Goal: Submit feedback/report problem: Submit feedback/report problem

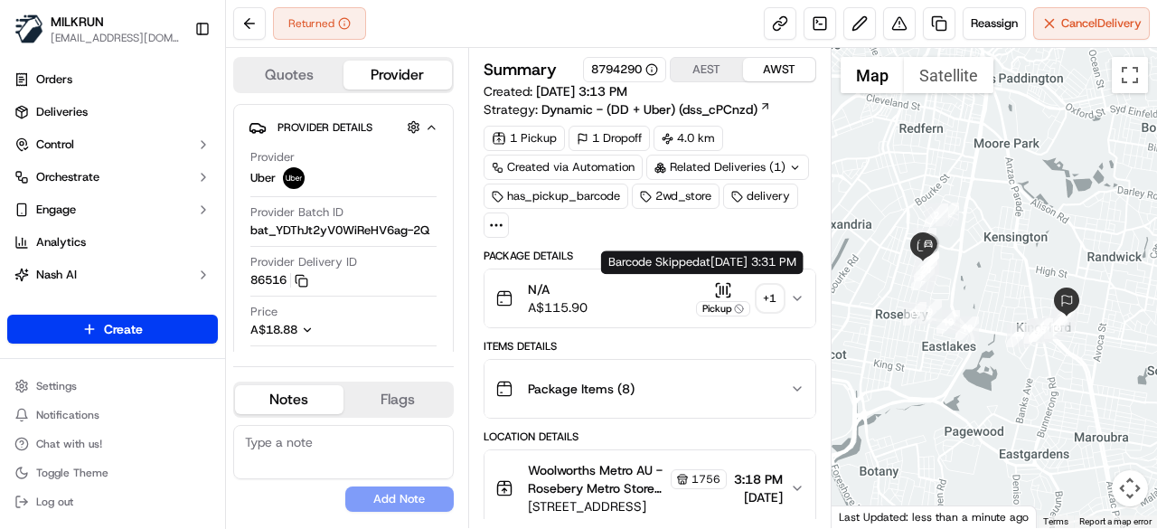
click at [723, 288] on icon "button" at bounding box center [723, 289] width 0 height 7
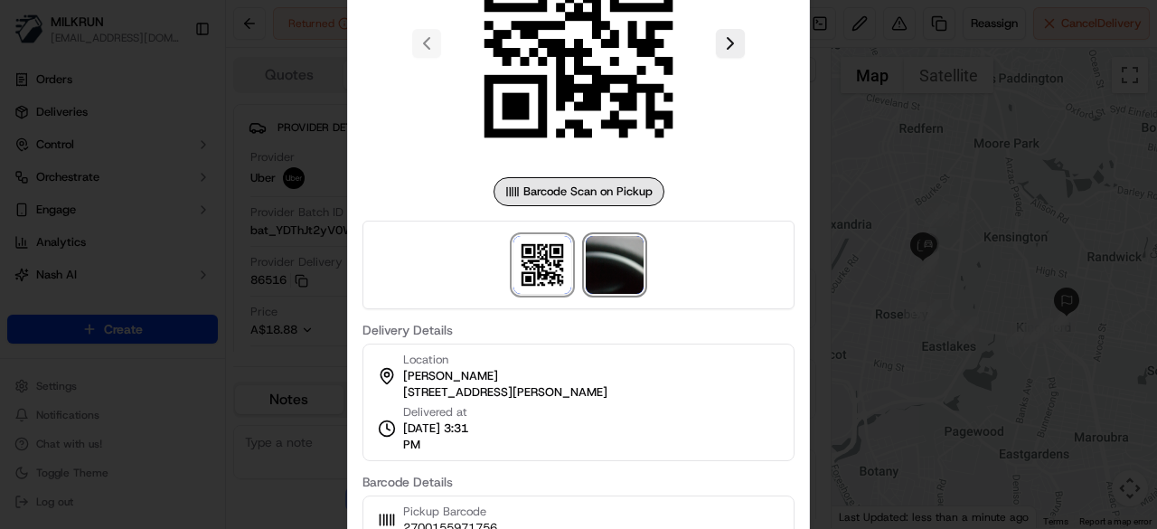
click at [607, 273] on img at bounding box center [615, 265] width 58 height 58
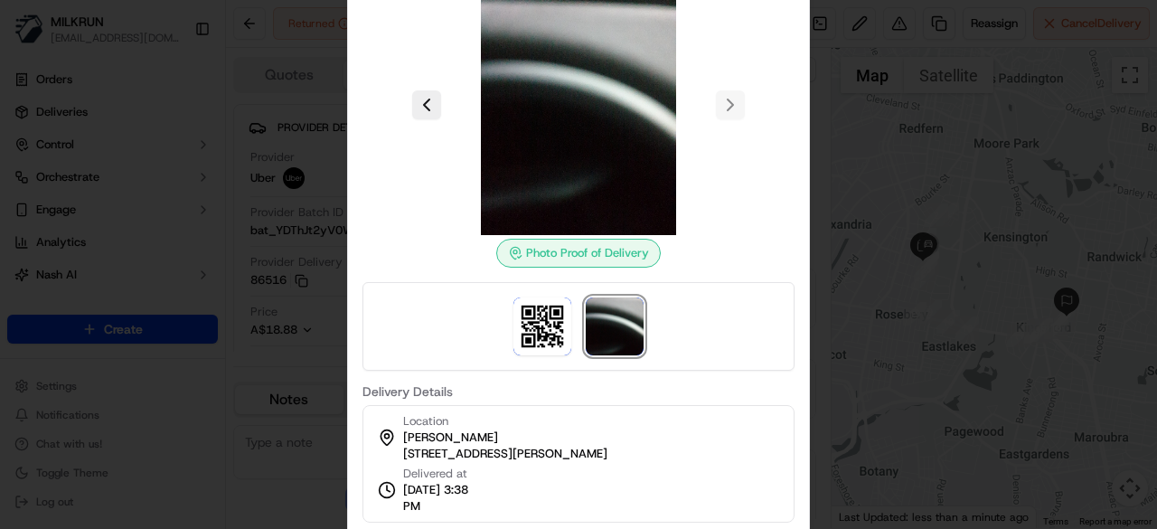
click at [938, 239] on div at bounding box center [578, 264] width 1157 height 529
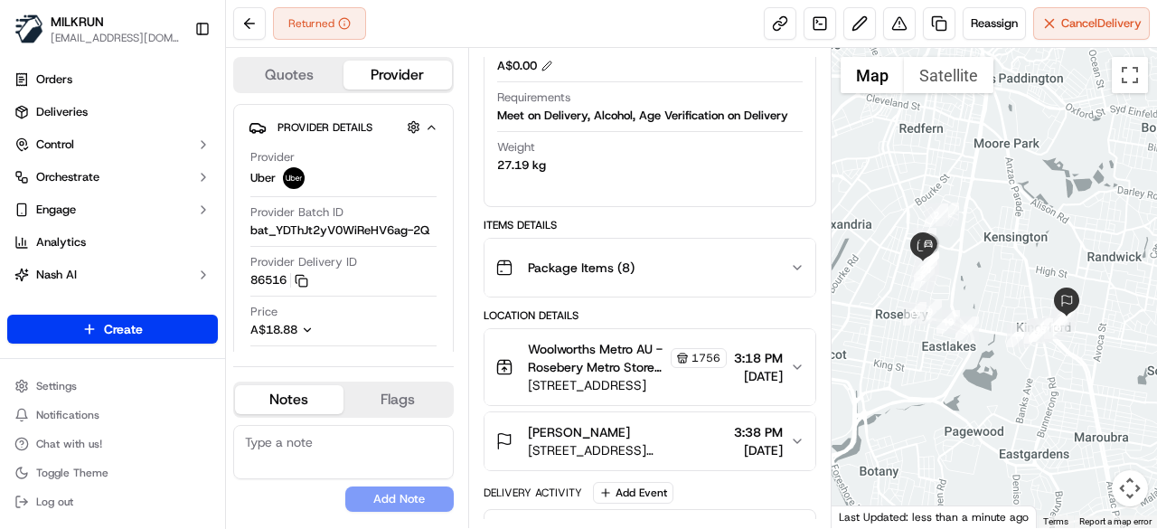
scroll to position [633, 0]
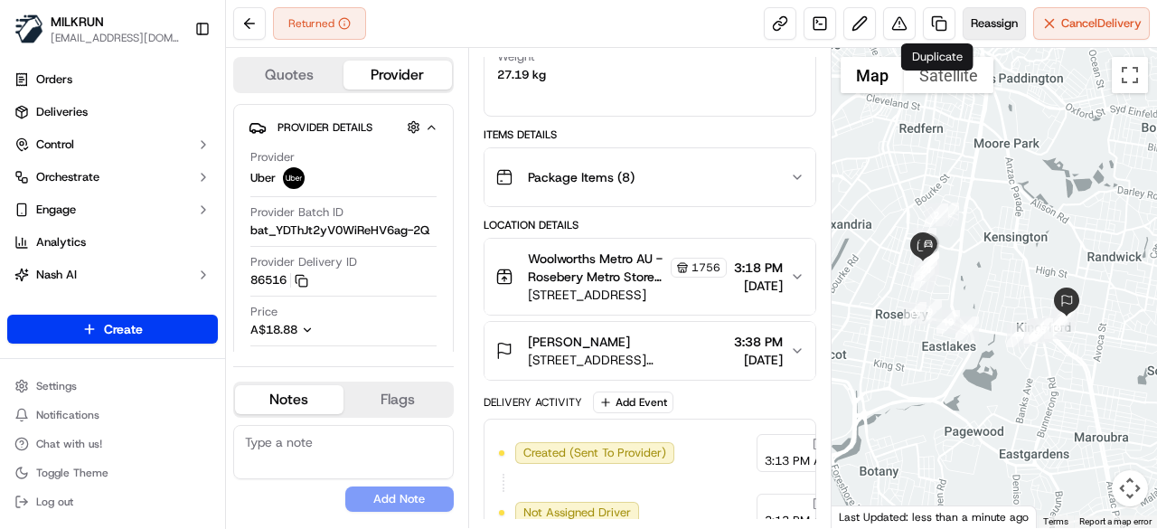
click at [971, 16] on span "Reassign" at bounding box center [994, 23] width 47 height 16
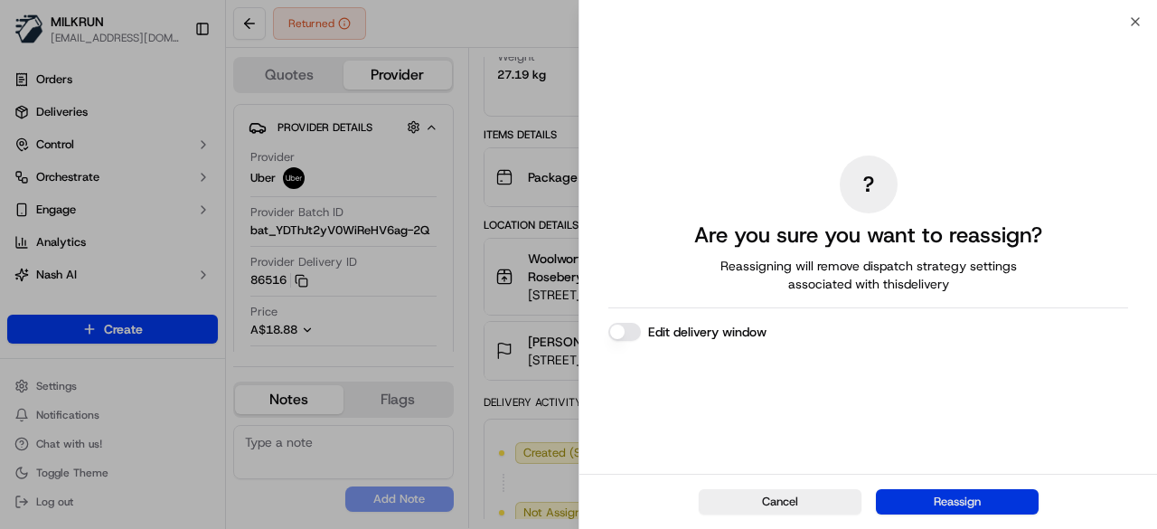
click at [954, 512] on button "Reassign" at bounding box center [957, 501] width 163 height 25
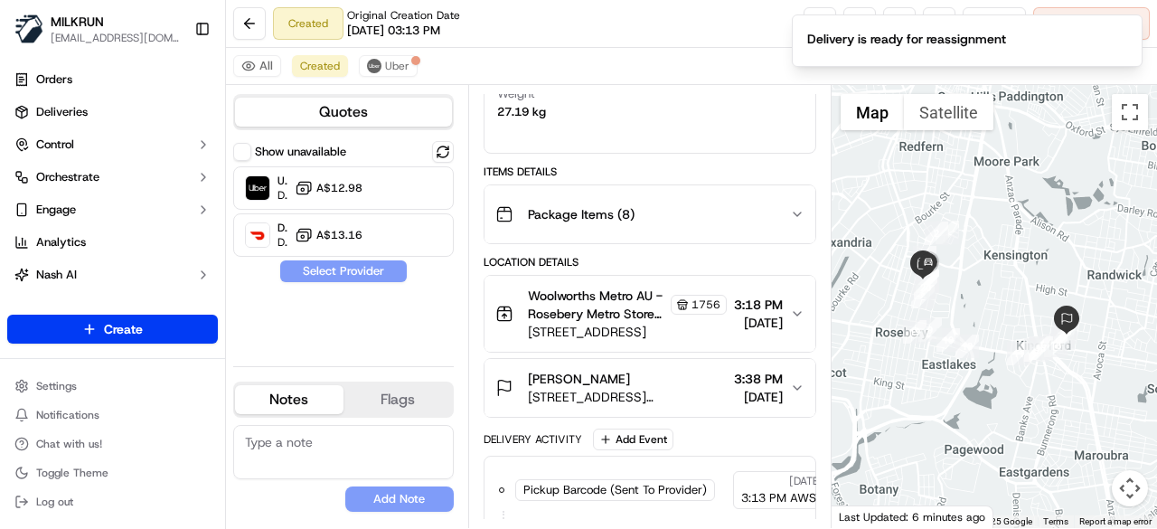
click at [364, 211] on div "Uber Dropoff ETA 30 minutes A$12.98 DoorDash Drive Dropoff ETA 49 minutes A$13.…" at bounding box center [343, 211] width 221 height 90
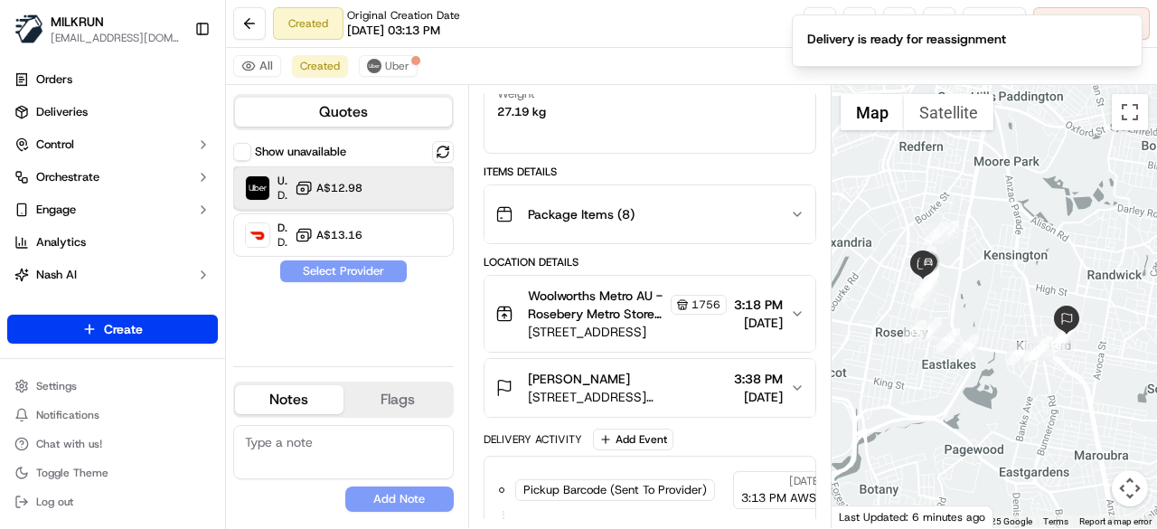
click at [363, 203] on div "Uber Dropoff ETA 30 minutes A$12.98" at bounding box center [343, 187] width 221 height 43
click at [369, 270] on button "Assign Provider" at bounding box center [343, 271] width 128 height 22
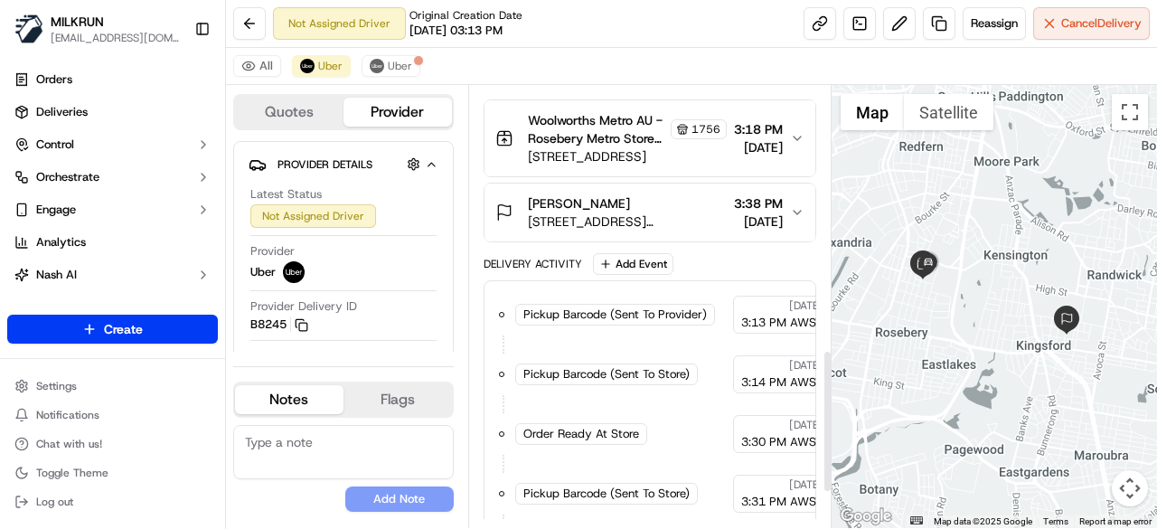
scroll to position [813, 0]
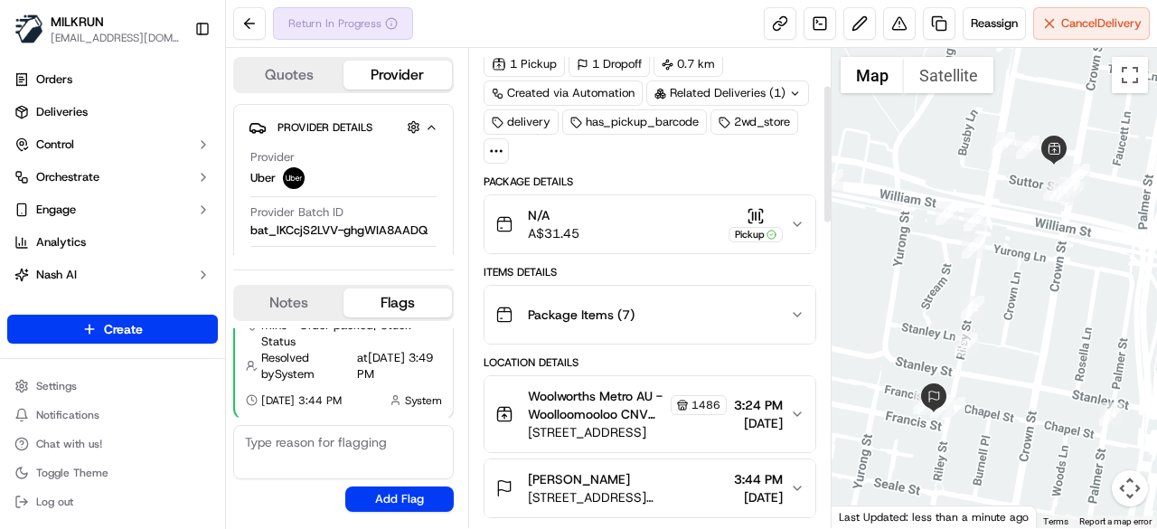
scroll to position [181, 0]
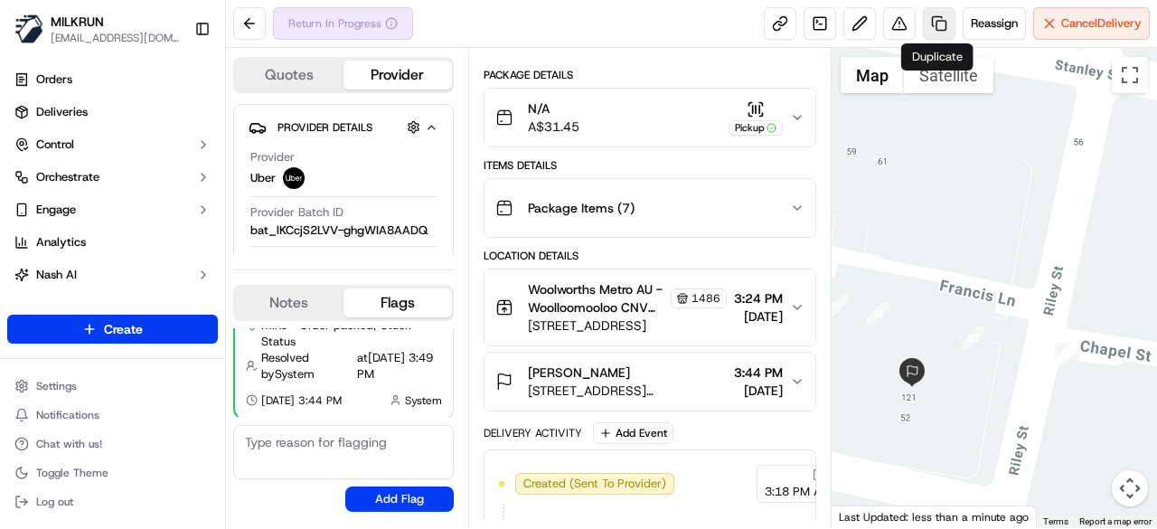
click at [935, 28] on link at bounding box center [939, 23] width 33 height 33
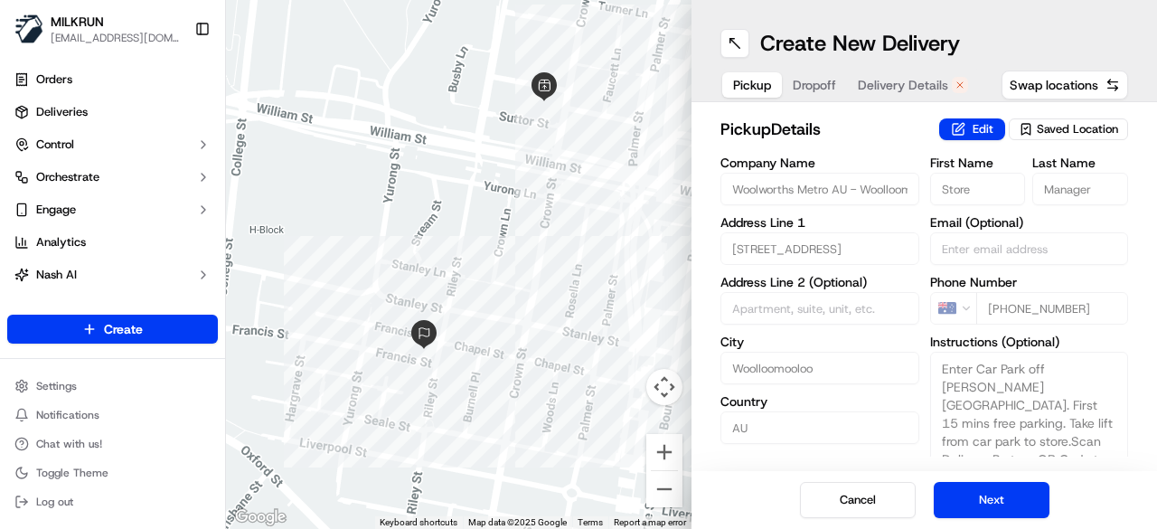
click at [925, 76] on span "Delivery Details" at bounding box center [903, 85] width 90 height 18
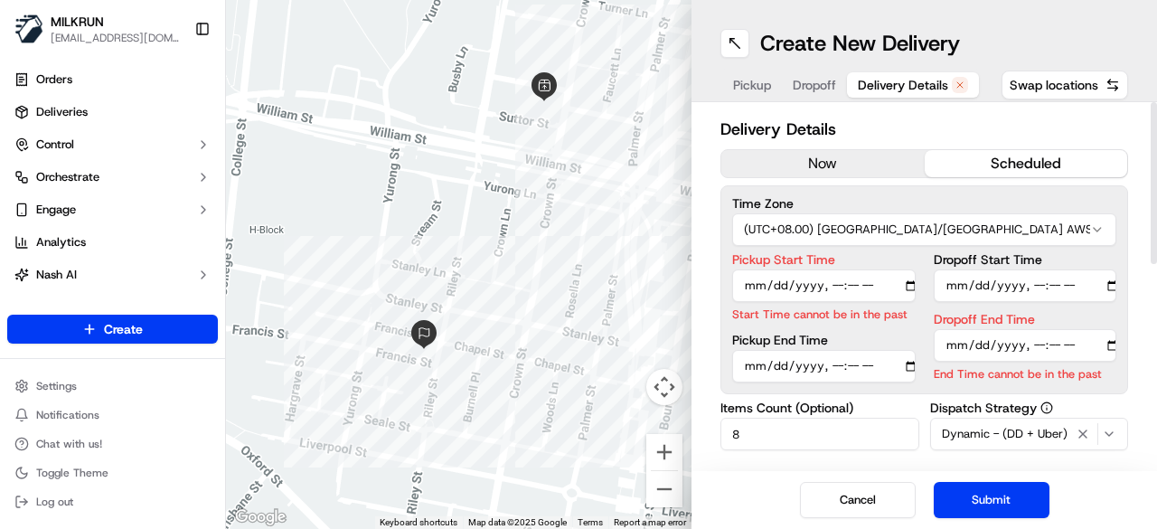
click at [837, 165] on button "now" at bounding box center [822, 163] width 203 height 27
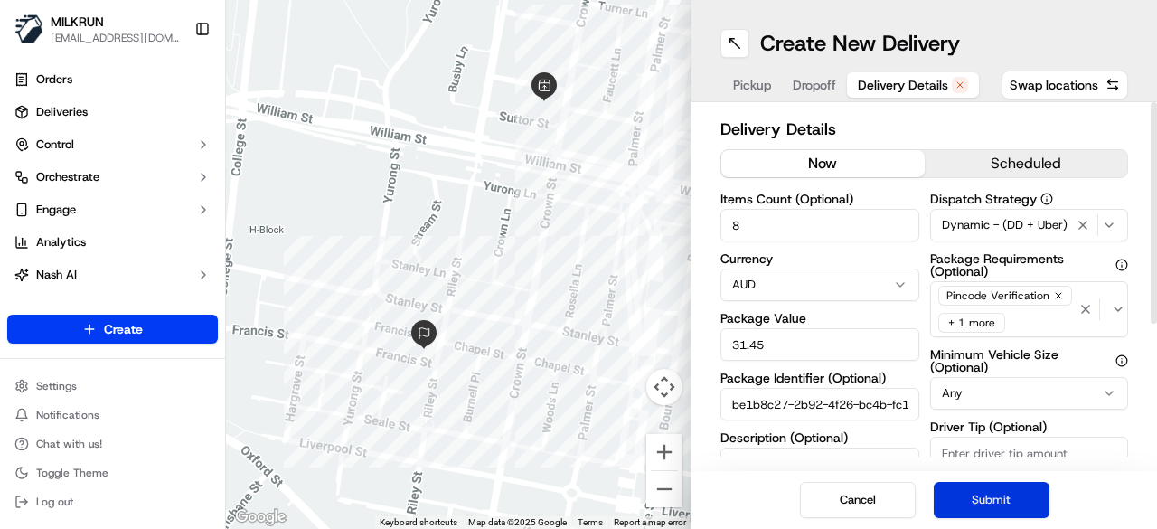
click at [963, 506] on button "Submit" at bounding box center [992, 500] width 116 height 36
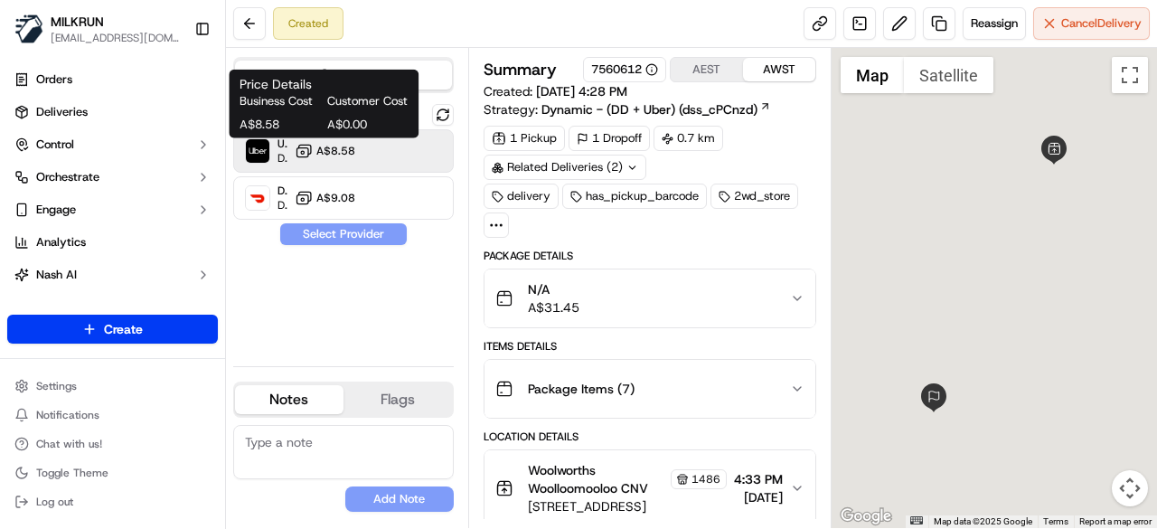
click at [315, 143] on button "A$8.58" at bounding box center [325, 151] width 61 height 18
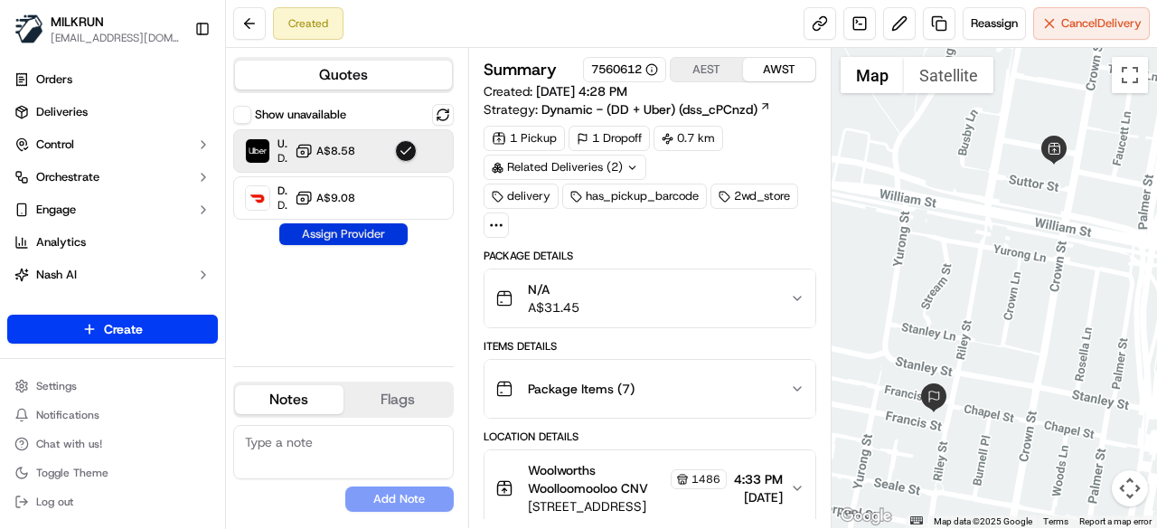
click at [358, 231] on button "Assign Provider" at bounding box center [343, 234] width 128 height 22
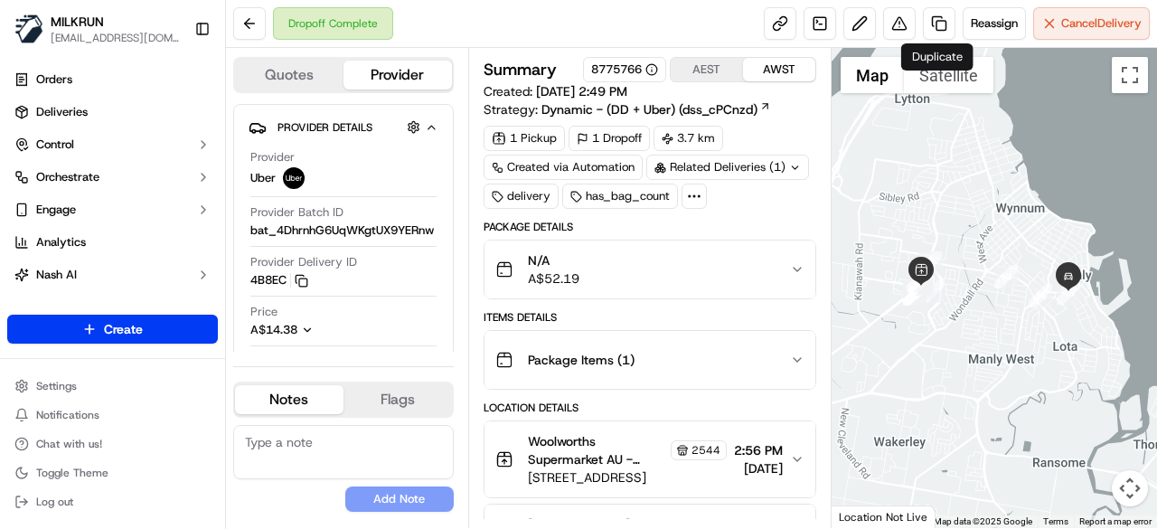
click at [919, 21] on div "Reassign Cancel Delivery" at bounding box center [957, 23] width 386 height 33
click at [895, 22] on button at bounding box center [899, 23] width 33 height 33
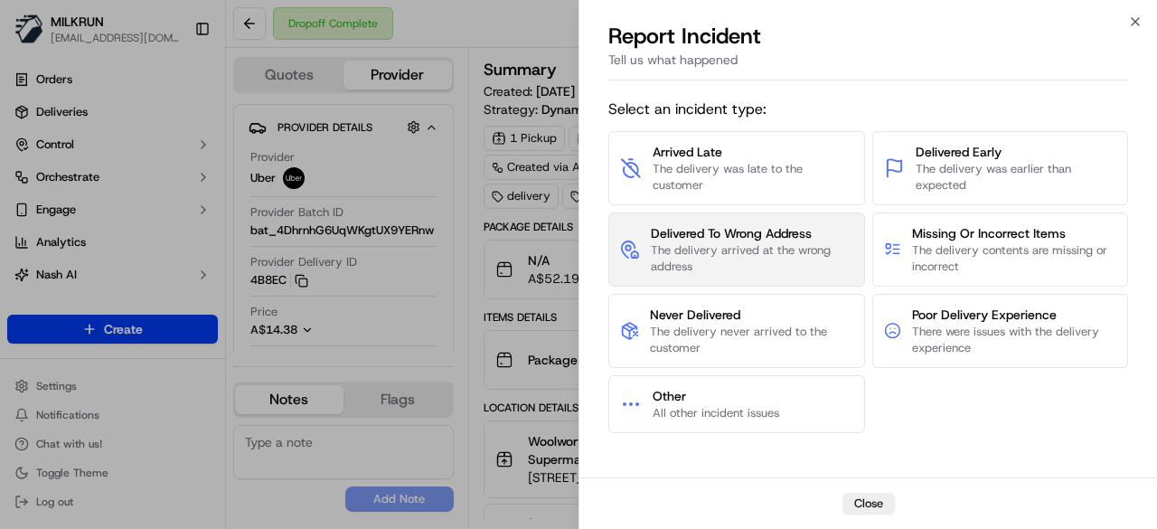
click at [774, 261] on span "The delivery arrived at the wrong address" at bounding box center [752, 258] width 202 height 33
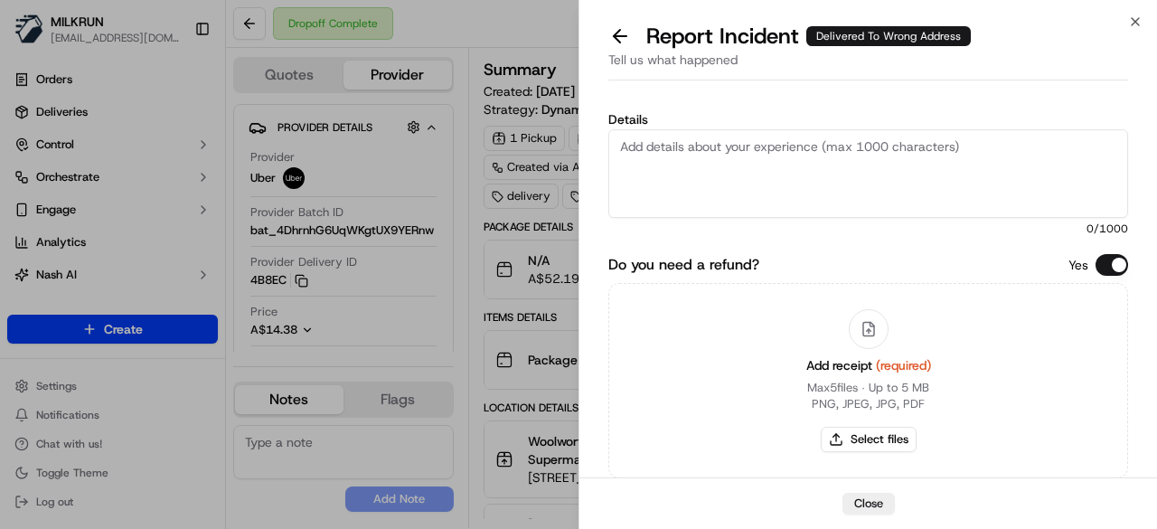
click at [822, 158] on textarea "Details" at bounding box center [868, 173] width 520 height 89
type textarea "O"
click at [643, 140] on textarea "Hey, Order was dropped off at the wrong location. Please" at bounding box center [868, 173] width 520 height 89
click at [1023, 155] on textarea "Hey Team, Order was dropped off at the wrong location. Please" at bounding box center [868, 173] width 520 height 89
type textarea "Hey Team, Order was dropped off at the wrong location. Please refund $52.19"
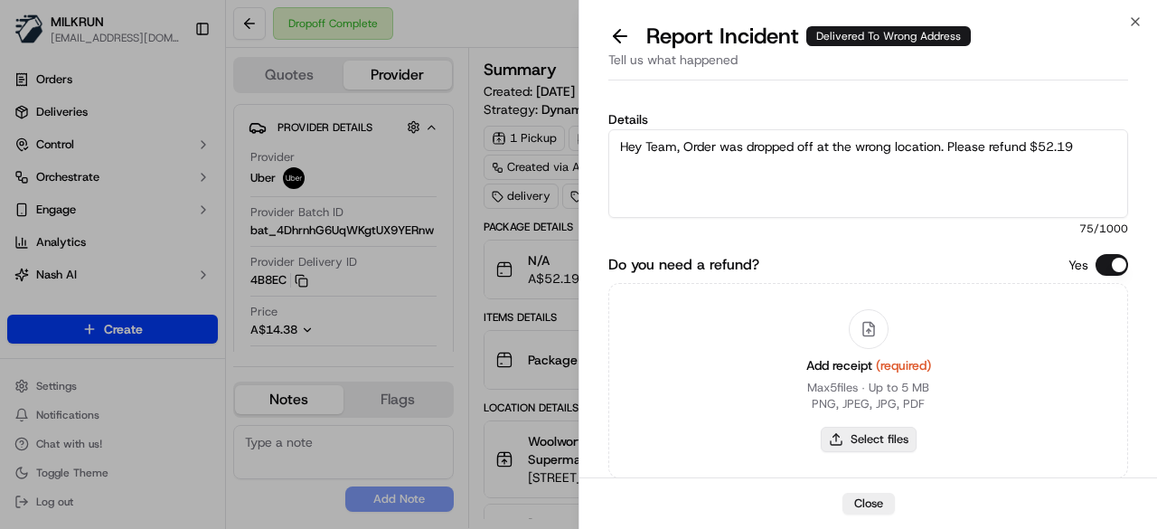
click at [889, 427] on button "Select files" at bounding box center [869, 439] width 96 height 25
type input "C:\fakepath\Screenshot 2025-09-18 170312.png"
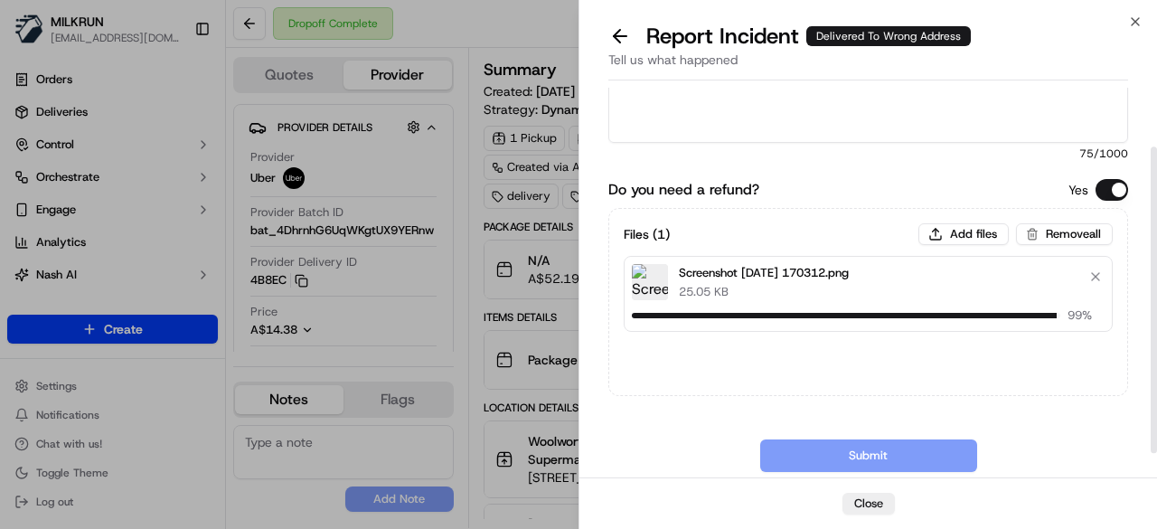
scroll to position [108, 0]
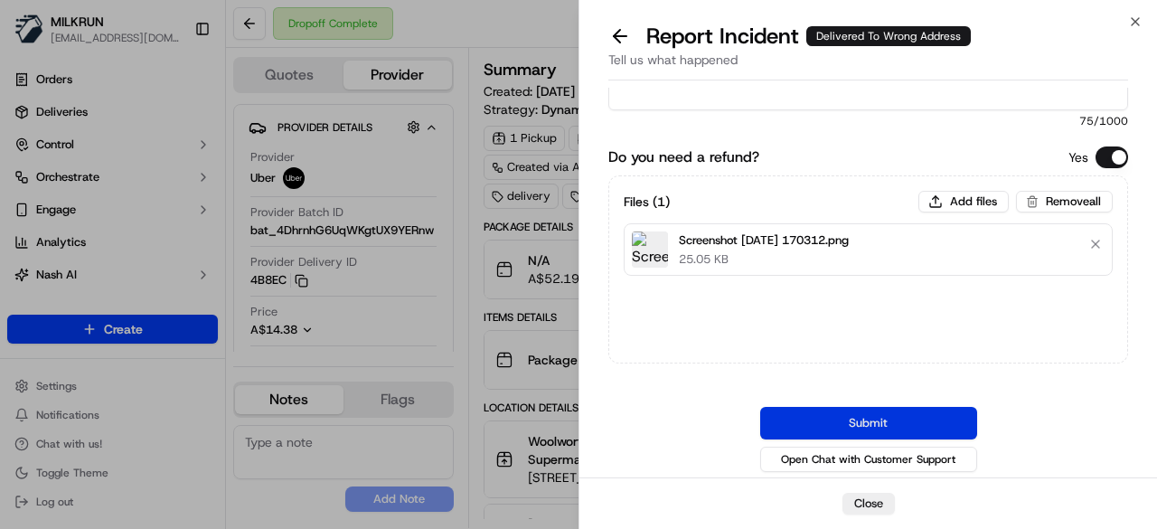
click at [838, 423] on button "Submit" at bounding box center [868, 423] width 217 height 33
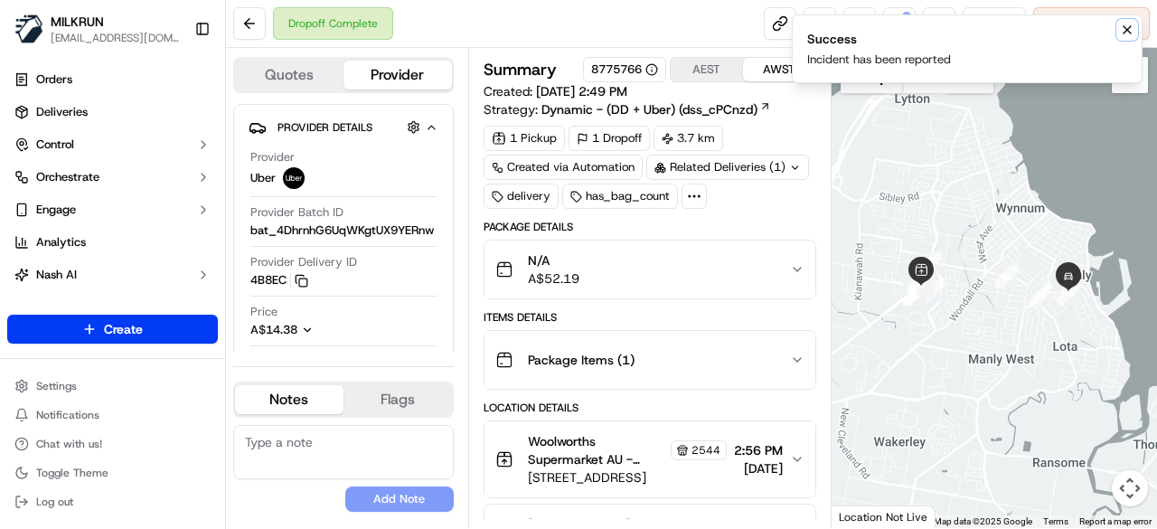
click at [1131, 32] on icon "Notifications (F8)" at bounding box center [1127, 30] width 14 height 14
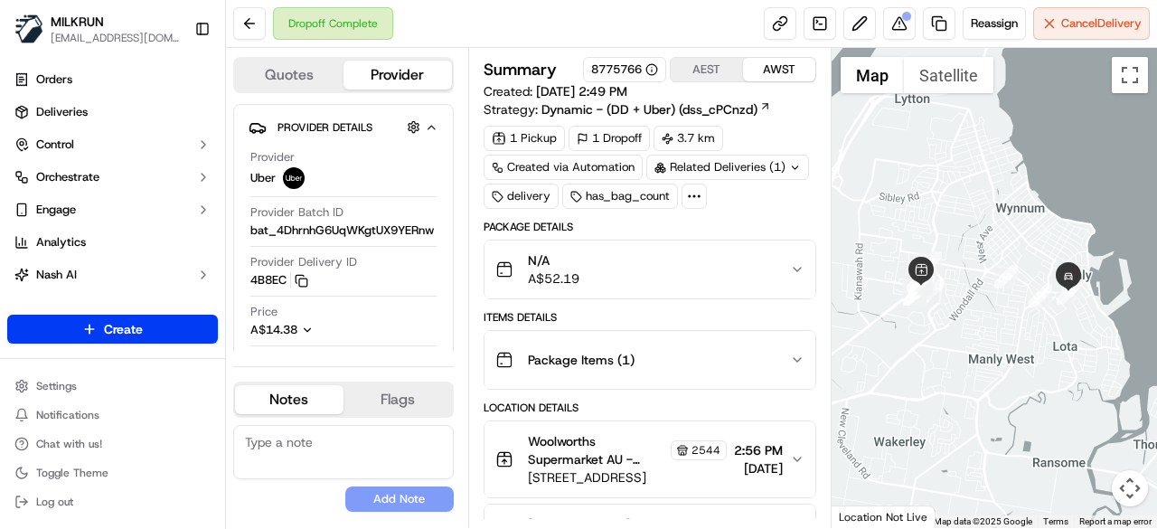
click at [906, 45] on div "Dropoff Complete Reassign Cancel Delivery" at bounding box center [691, 24] width 931 height 48
click at [903, 36] on button at bounding box center [899, 23] width 33 height 33
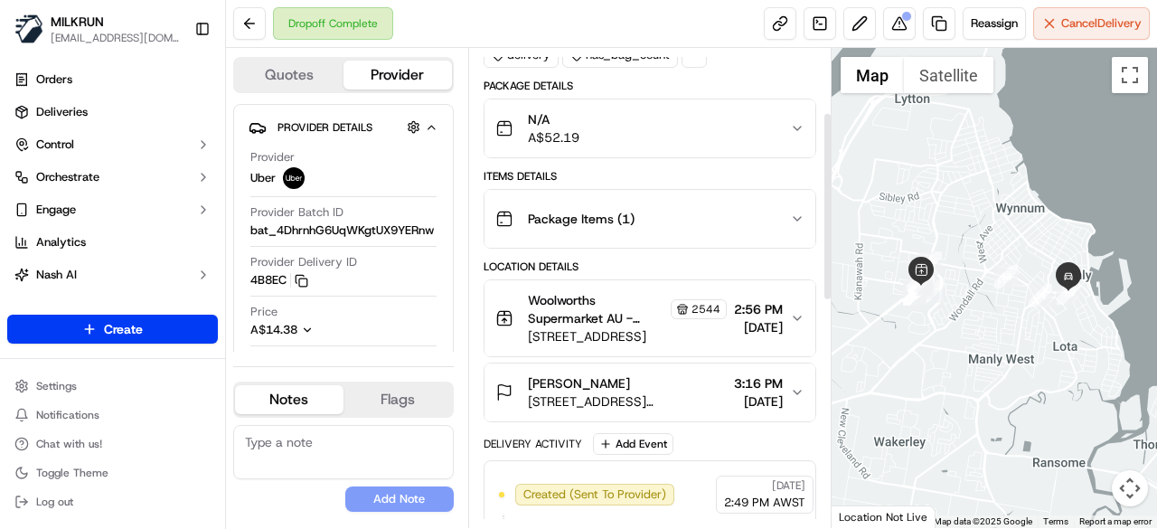
scroll to position [181, 0]
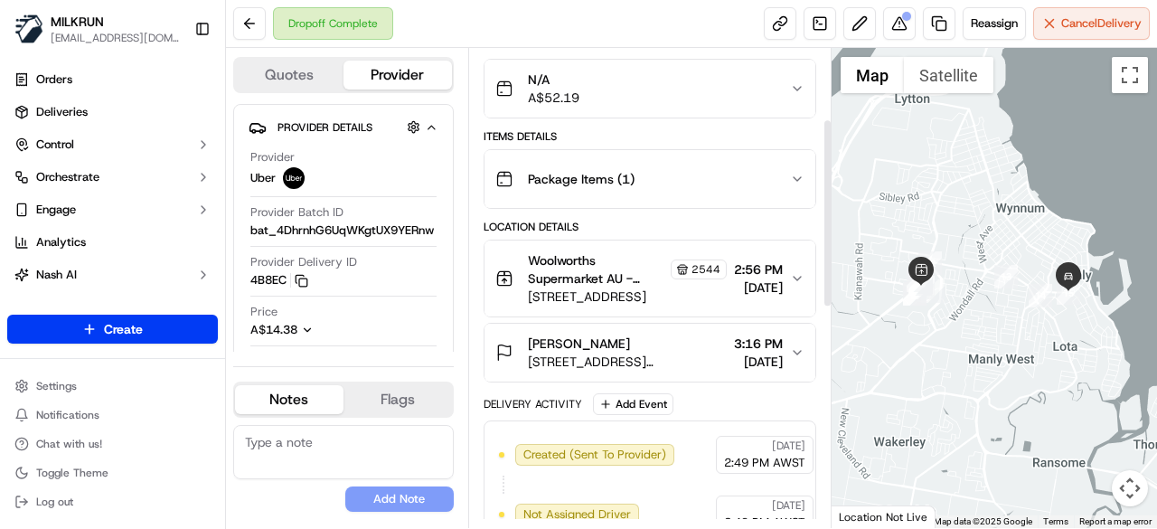
click at [634, 346] on div "Errol Sharman" at bounding box center [627, 343] width 199 height 18
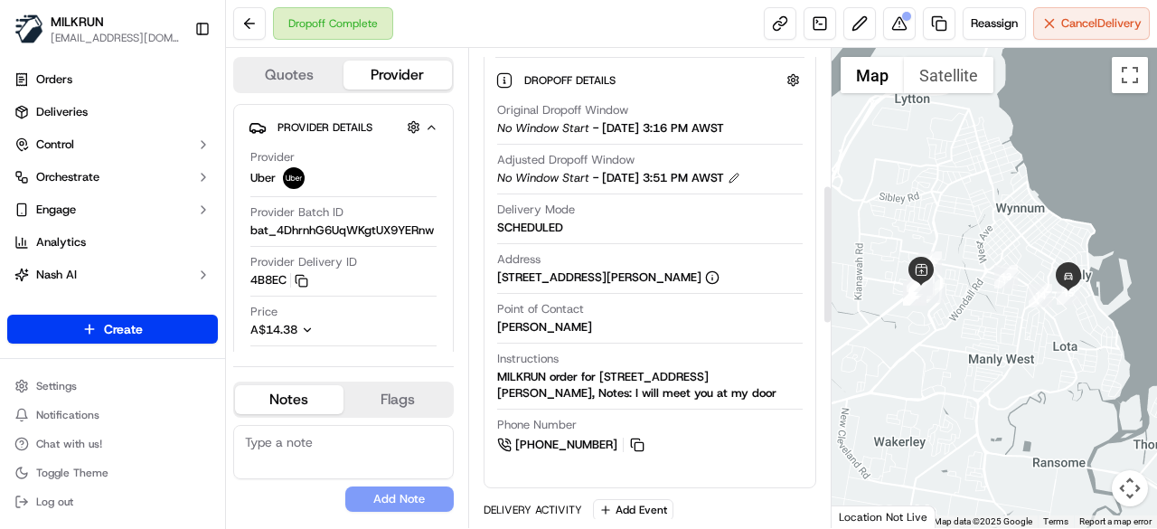
scroll to position [542, 0]
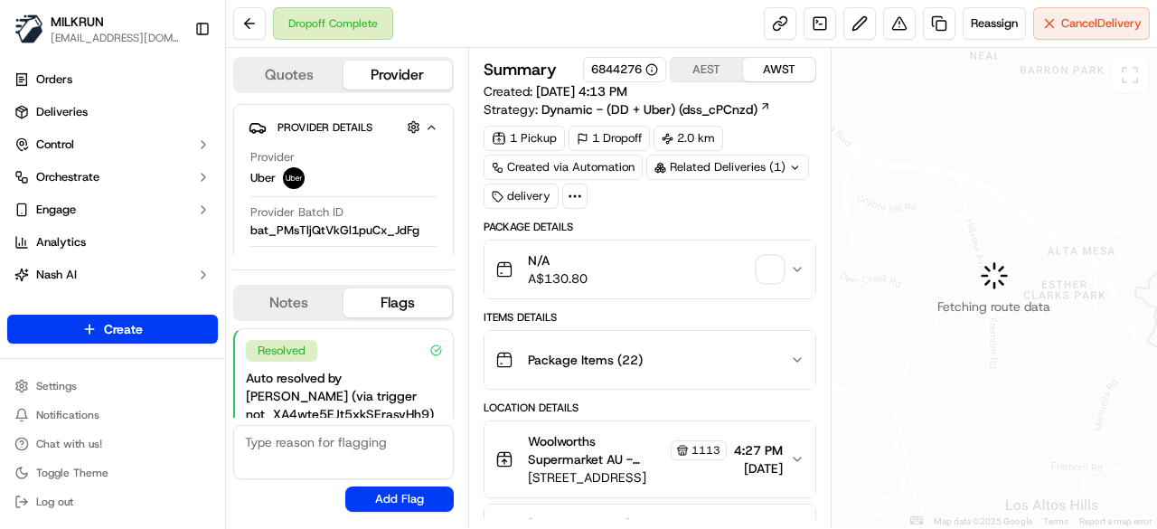
scroll to position [146, 0]
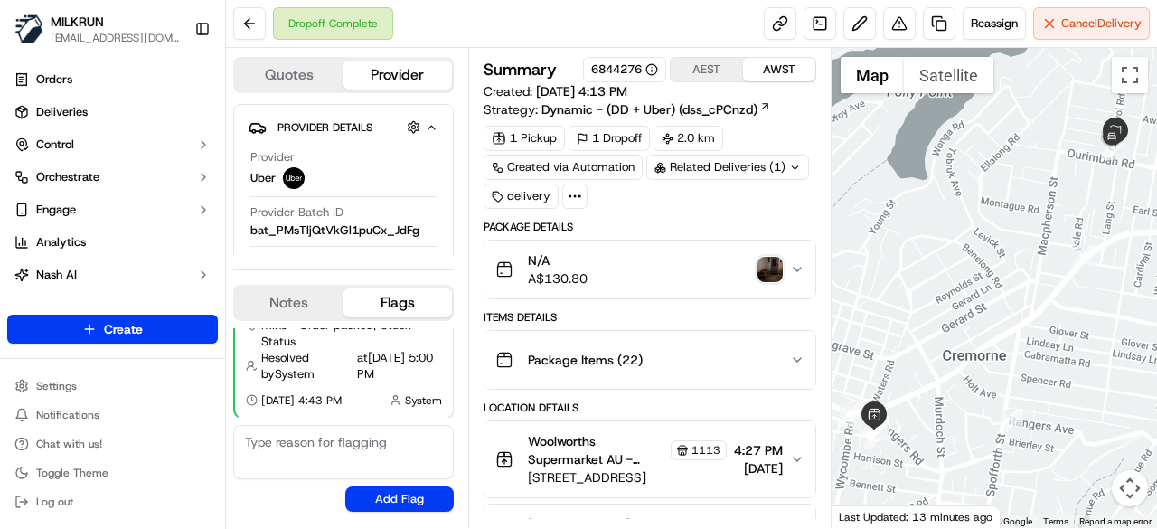
click at [761, 266] on img "button" at bounding box center [769, 269] width 25 height 25
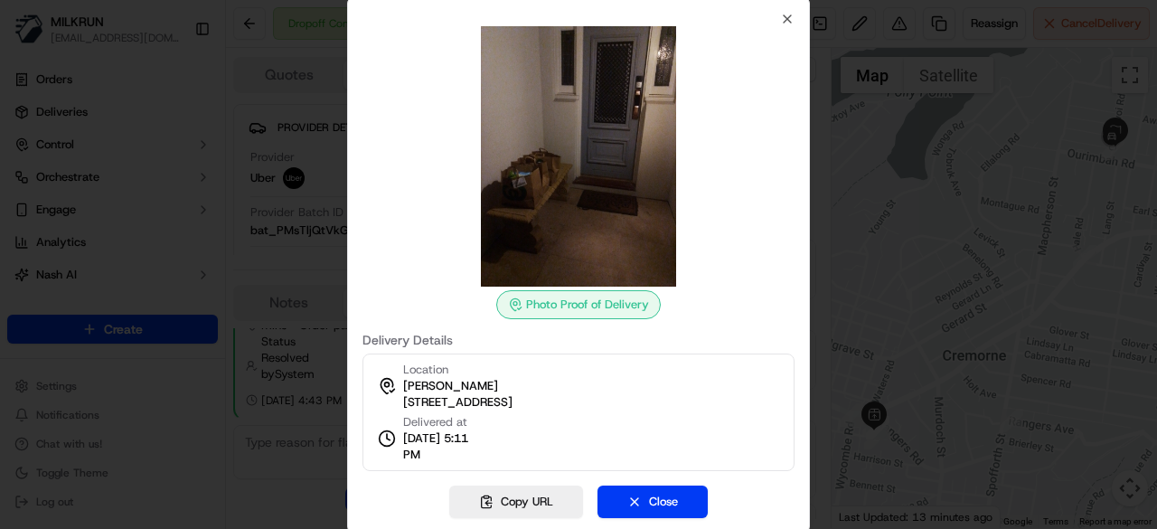
click at [864, 193] on div at bounding box center [578, 264] width 1157 height 529
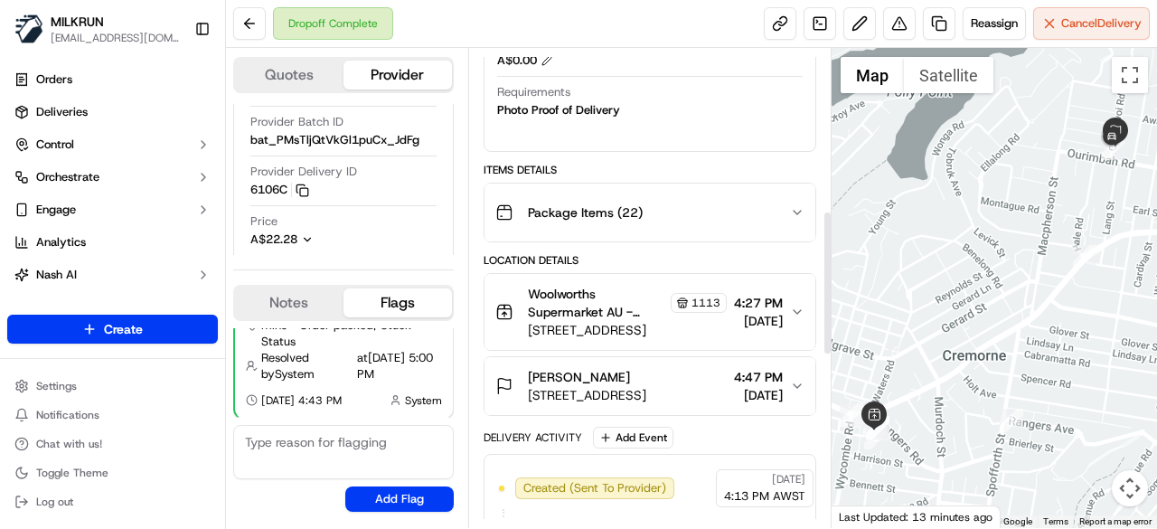
scroll to position [542, 0]
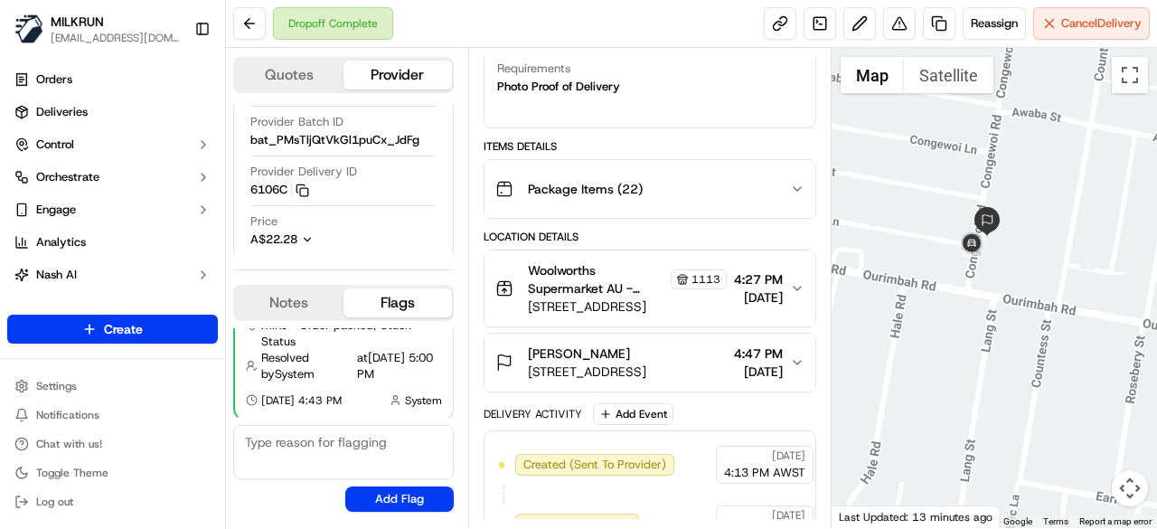
drag, startPoint x: 1148, startPoint y: 137, endPoint x: 925, endPoint y: 317, distance: 286.7
click at [925, 317] on div at bounding box center [994, 288] width 326 height 480
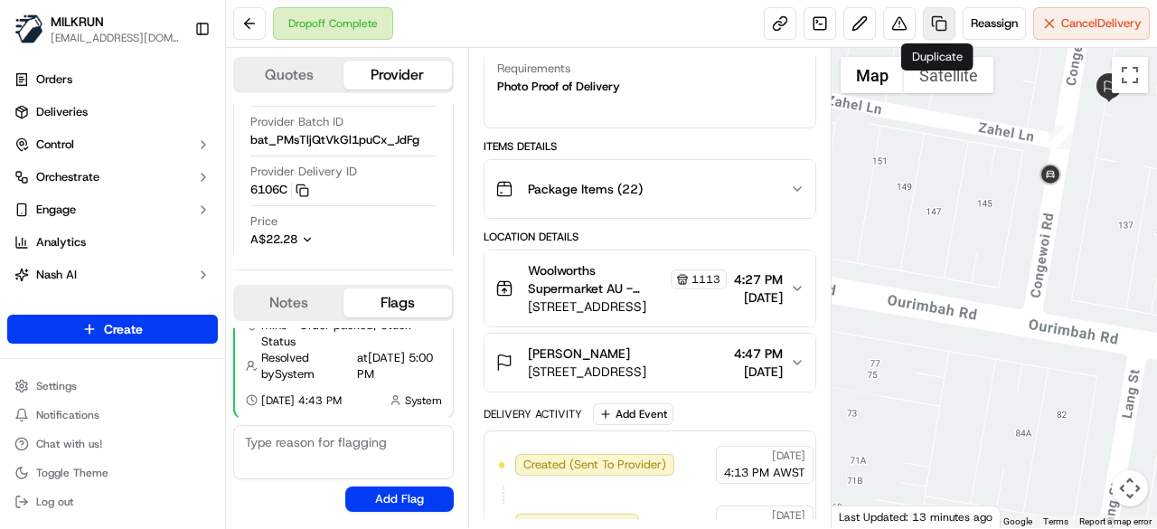
click at [941, 27] on link at bounding box center [939, 23] width 33 height 33
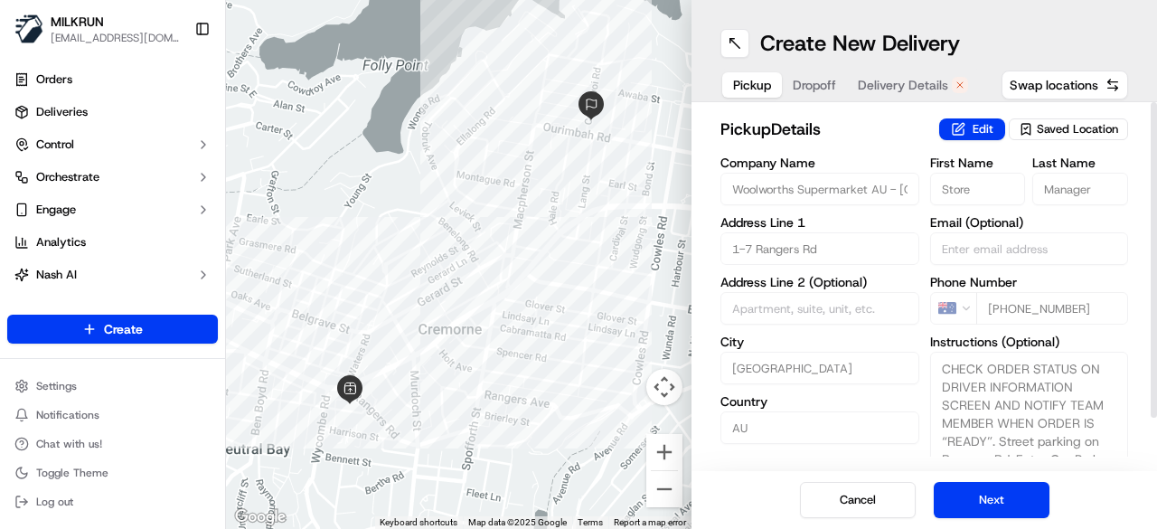
click at [782, 66] on div "Create New Delivery Pickup Dropoff Delivery Details Swap locations" at bounding box center [923, 51] width 465 height 102
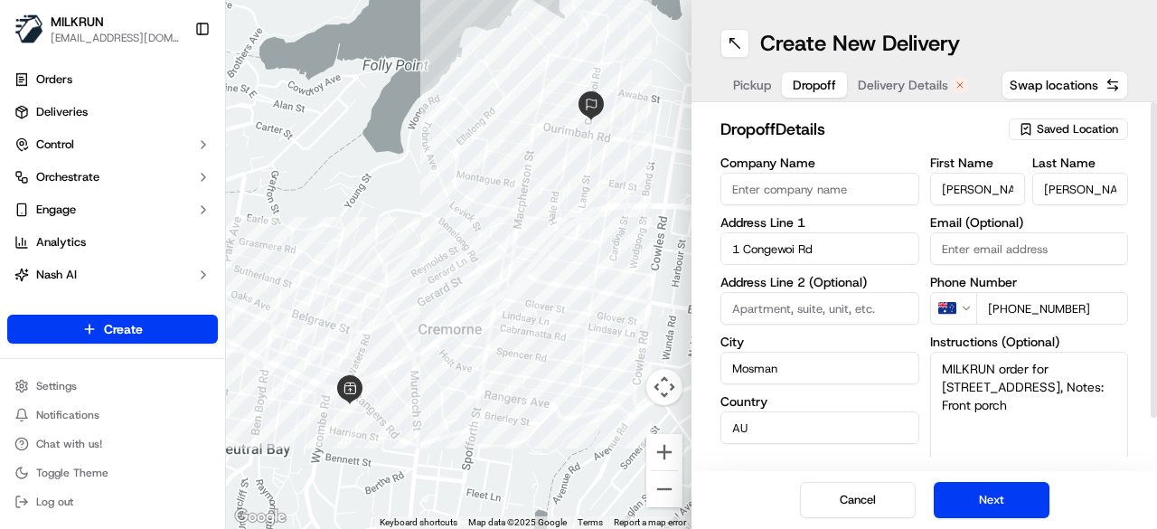
click at [799, 74] on button "Dropoff" at bounding box center [814, 84] width 65 height 25
click at [905, 85] on span "Delivery Details" at bounding box center [903, 85] width 90 height 18
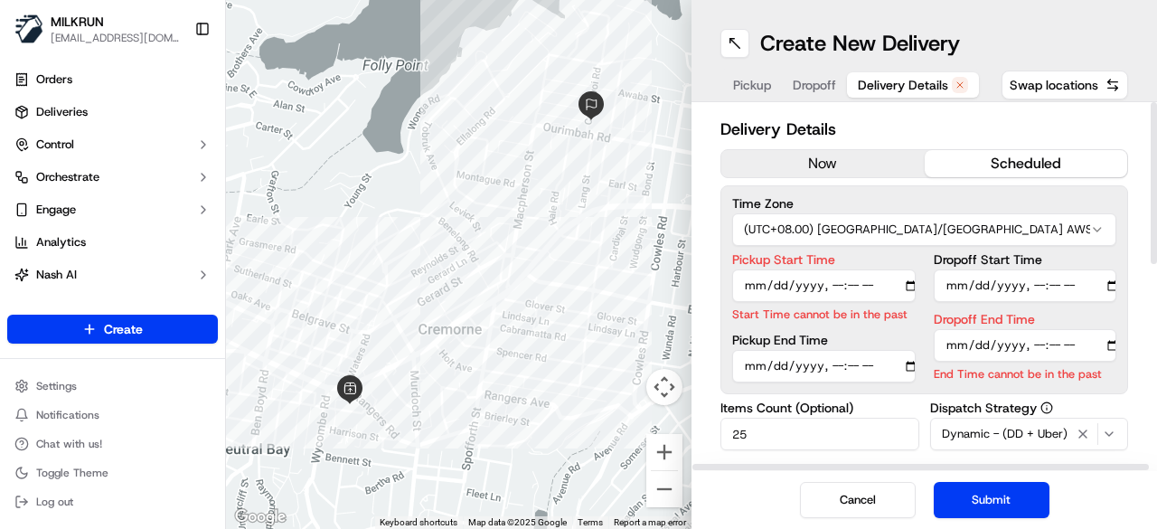
click at [799, 171] on button "now" at bounding box center [822, 163] width 203 height 27
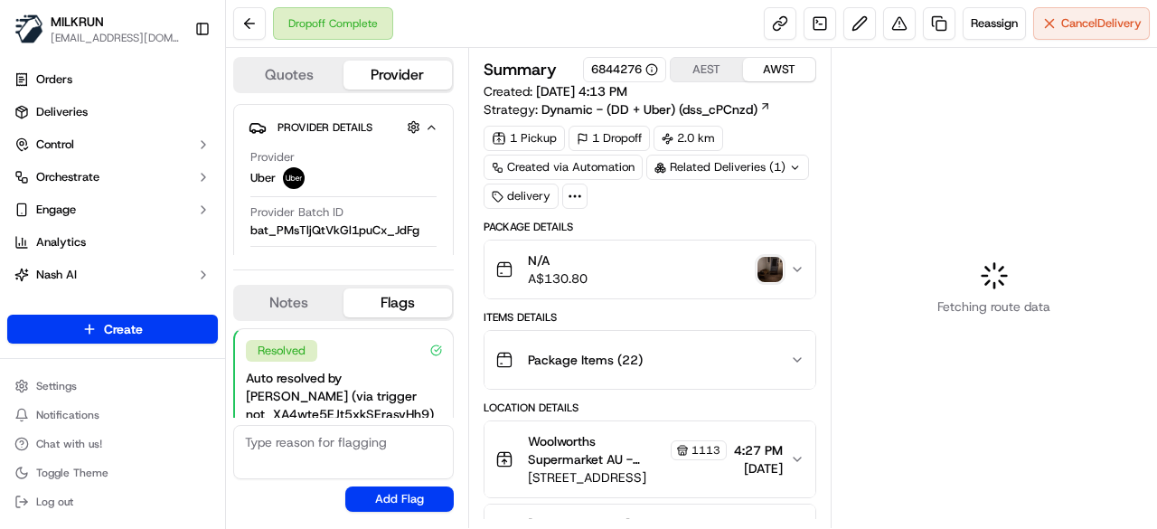
scroll to position [146, 0]
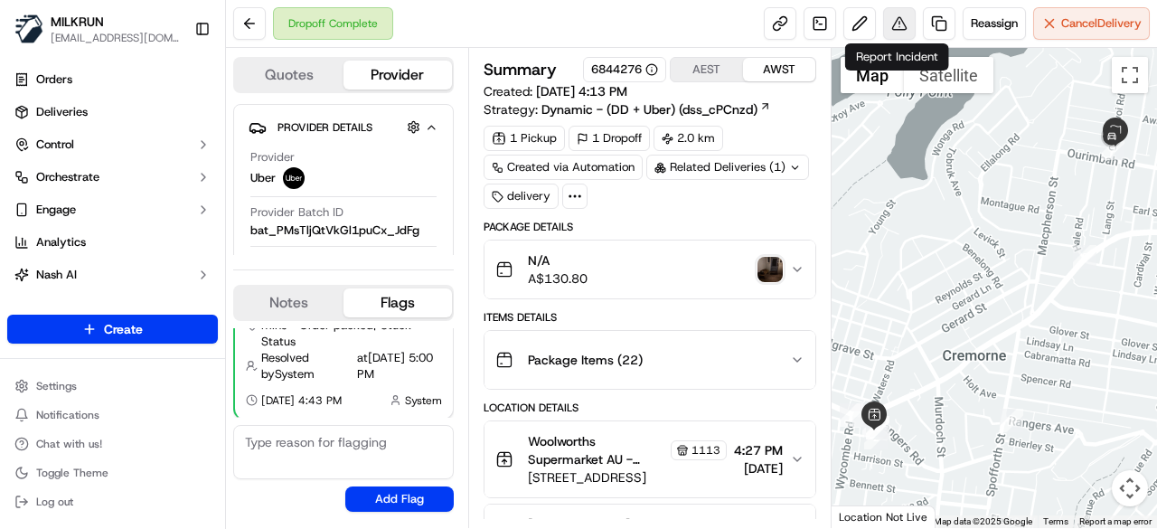
click at [895, 32] on button at bounding box center [899, 23] width 33 height 33
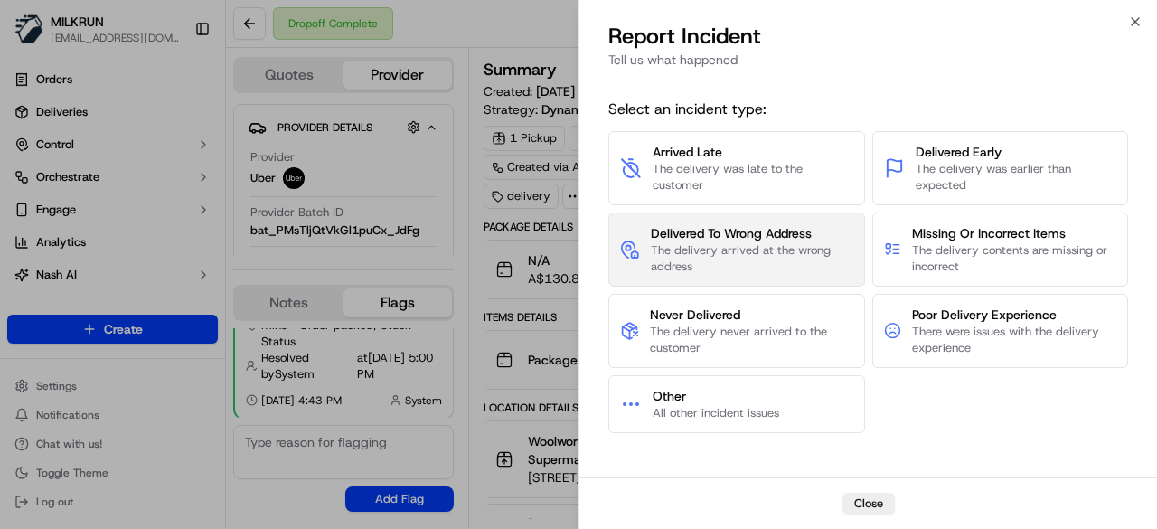
click at [777, 255] on span "The delivery arrived at the wrong address" at bounding box center [752, 258] width 202 height 33
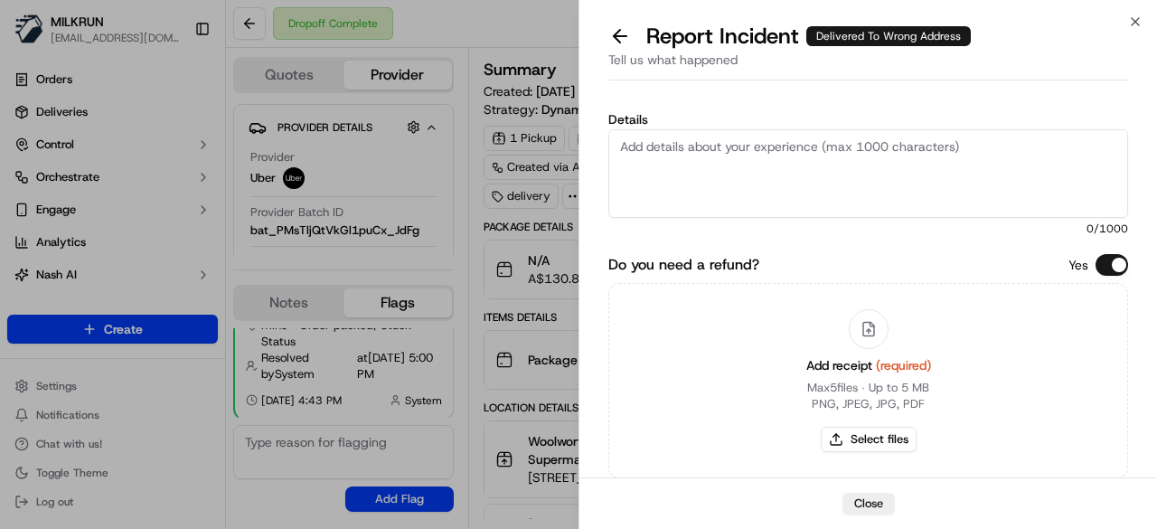
click at [785, 174] on textarea "Details" at bounding box center [868, 173] width 520 height 89
type textarea "Hey Team, Order was dropped off at the wrong address. Please refund $130.80"
click at [871, 434] on button "Select files" at bounding box center [869, 439] width 96 height 25
type input "C:\fakepath\Screenshot 2025-09-18 173637.png"
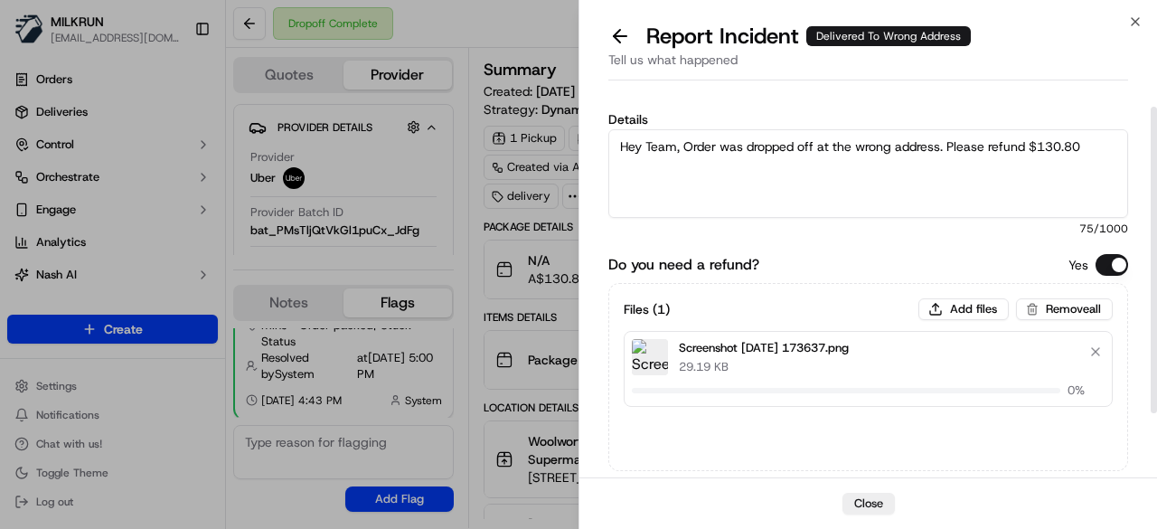
scroll to position [108, 0]
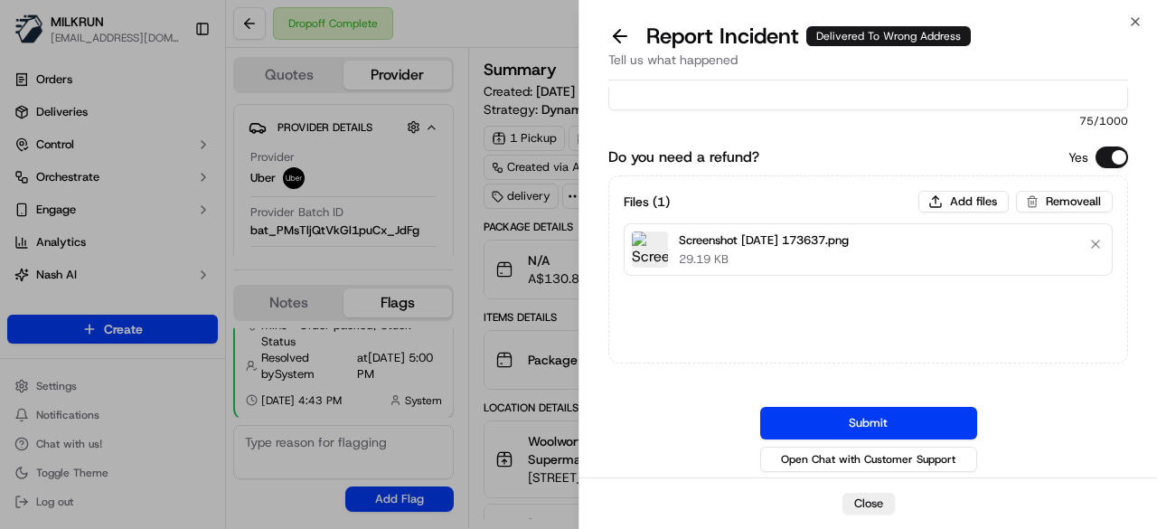
click at [893, 426] on button "Submit" at bounding box center [868, 423] width 217 height 33
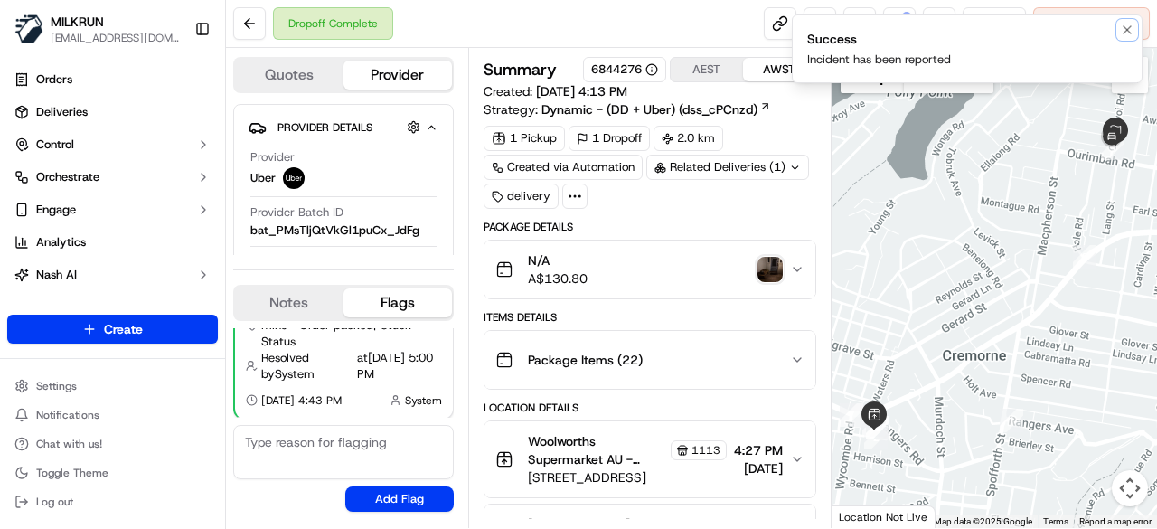
drag, startPoint x: 1128, startPoint y: 25, endPoint x: 1072, endPoint y: 44, distance: 59.2
click at [1128, 26] on icon "Notifications (F8)" at bounding box center [1127, 30] width 14 height 14
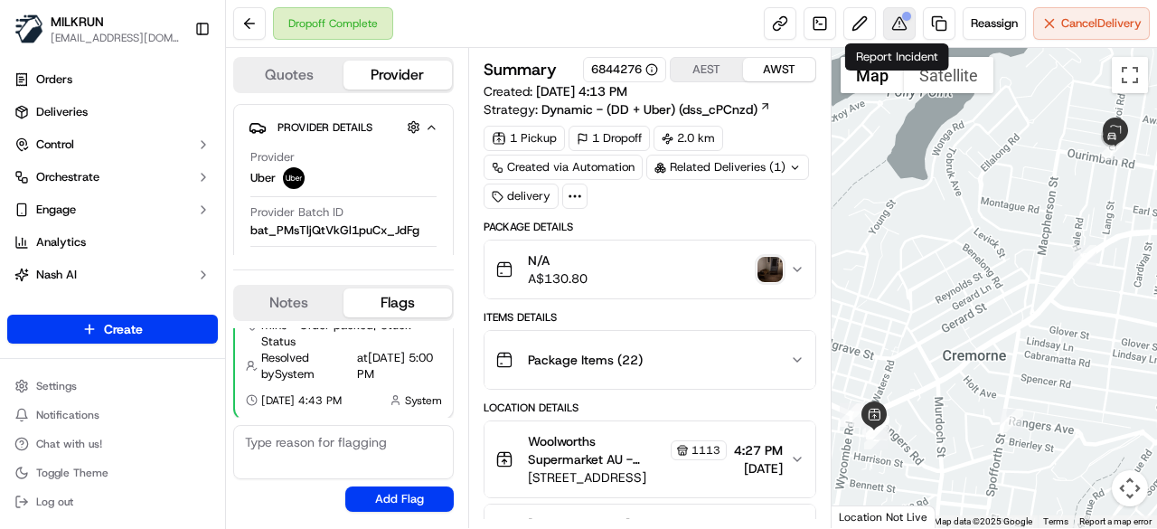
click at [902, 27] on button at bounding box center [899, 23] width 33 height 33
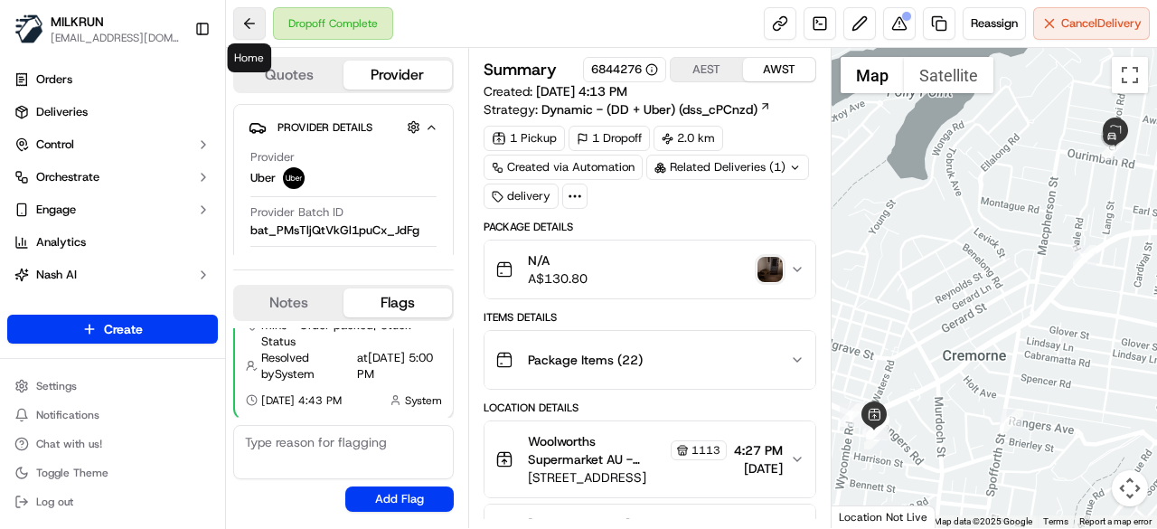
click at [249, 21] on button at bounding box center [249, 23] width 33 height 33
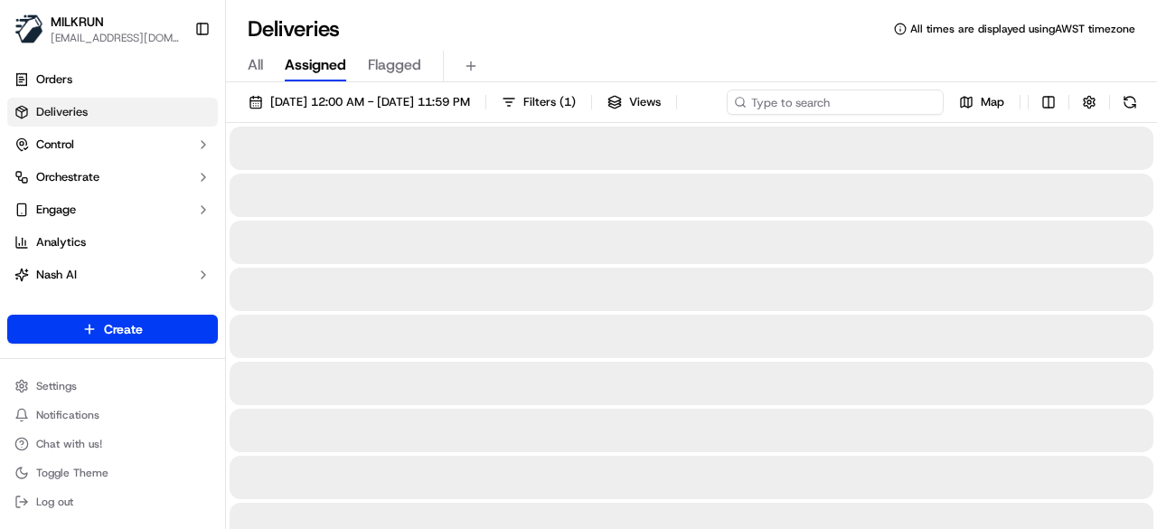
click at [885, 106] on div "18/09/2025 12:00 AM - 18/09/2025 11:59 PM Filters ( 1 ) Views Map" at bounding box center [691, 105] width 931 height 33
paste input "6c20c8ed-ba11-44f4-b856-60ca9c35627c"
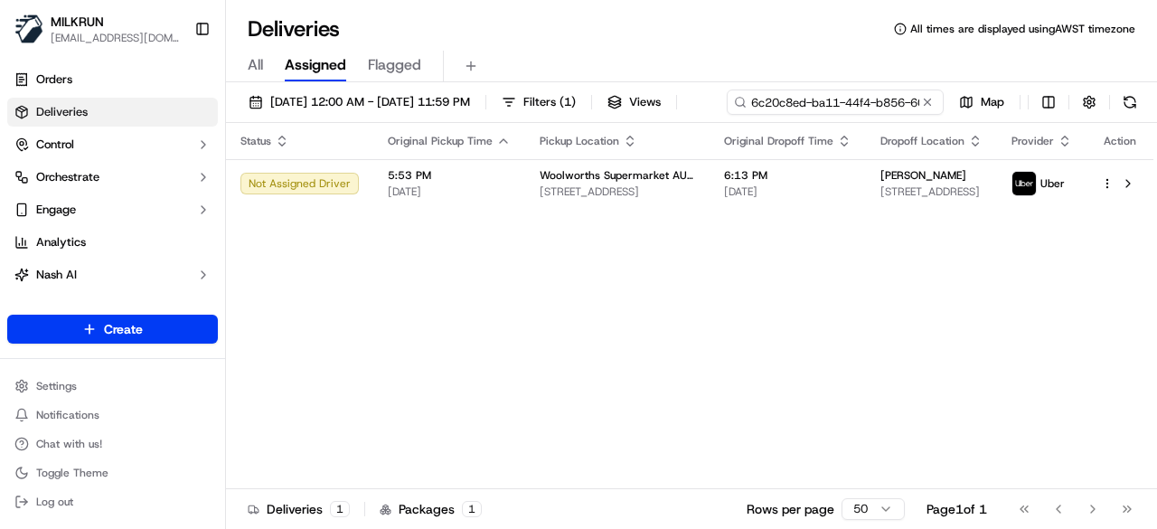
drag, startPoint x: 396, startPoint y: 133, endPoint x: 253, endPoint y: 121, distance: 143.3
click at [727, 115] on input "6c20c8ed-ba11-44f4-b856-60ca9c35627c" at bounding box center [835, 101] width 217 height 25
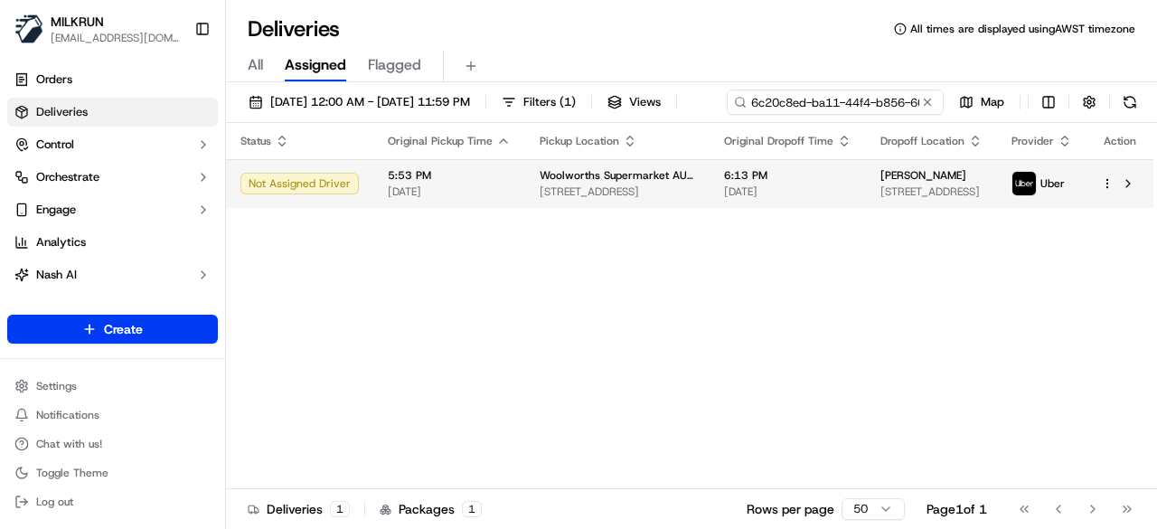
type input "6c20c8ed-ba11-44f4-b856-60ca9c35627c"
click at [483, 232] on div "Status Original Pickup Time Pickup Location Original Dropoff Time Dropoff Locat…" at bounding box center [689, 306] width 927 height 366
click at [620, 185] on span "1-7 Rangers Rd, Neutral Bay, NSW 2089, AU" at bounding box center [617, 191] width 155 height 14
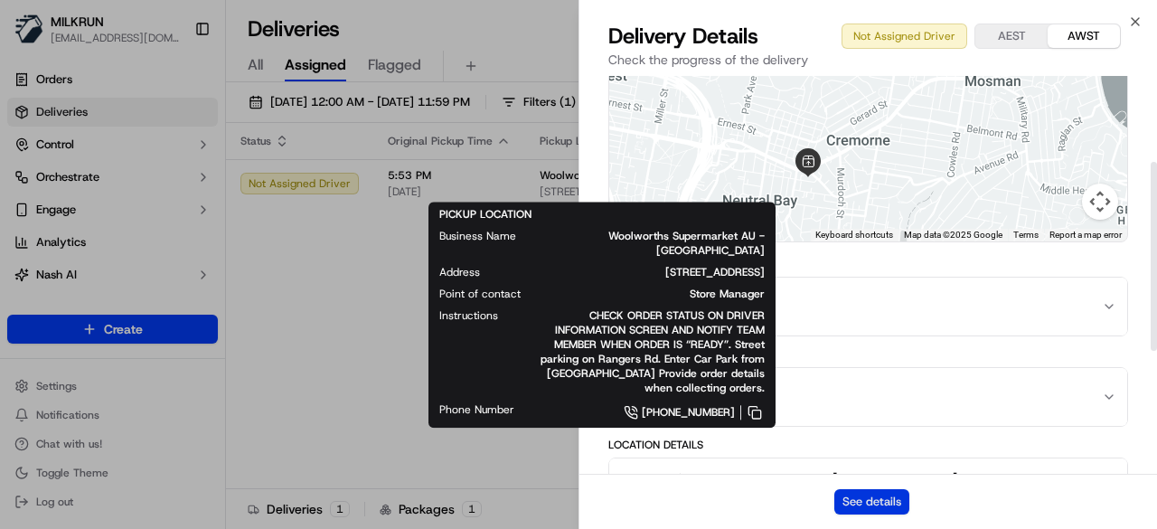
scroll to position [181, 0]
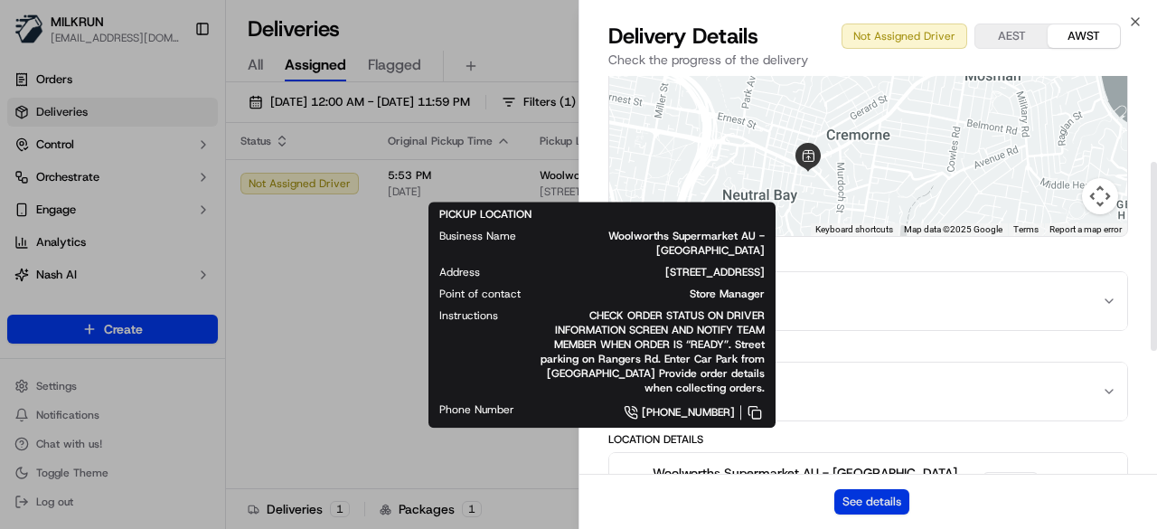
click at [871, 506] on button "See details" at bounding box center [871, 501] width 75 height 25
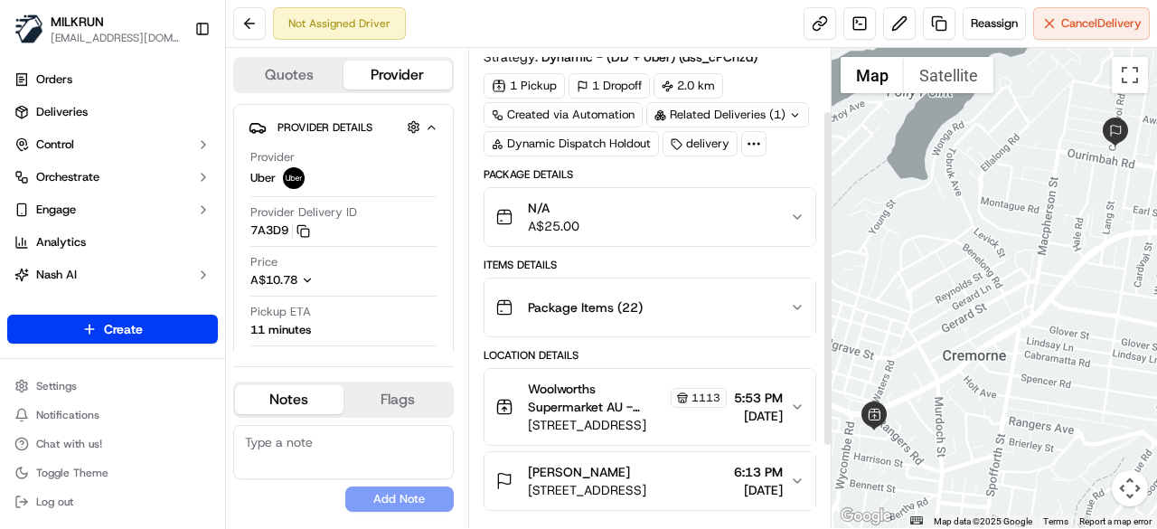
scroll to position [90, 0]
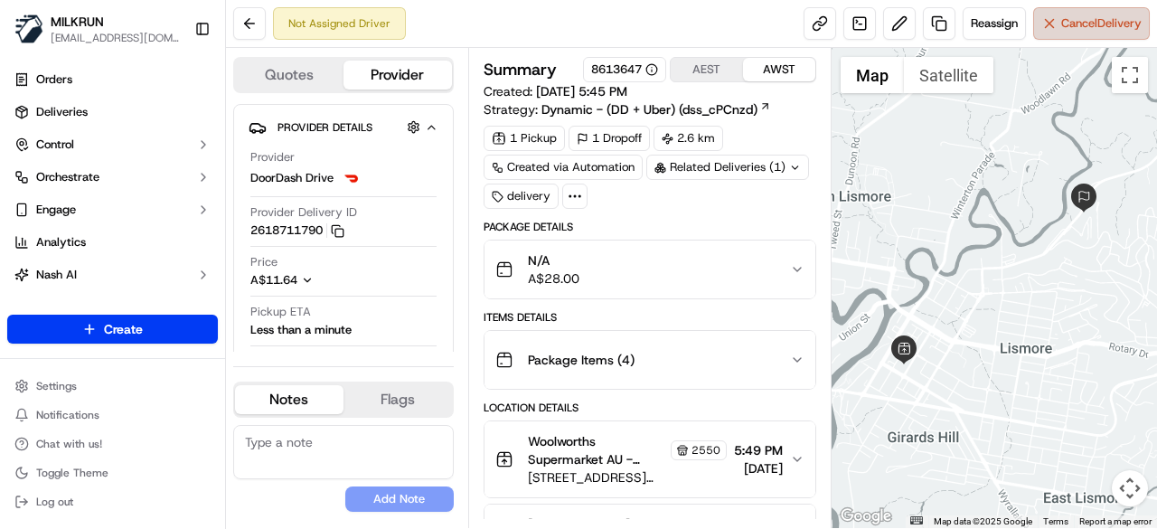
click at [1086, 33] on button "Cancel Delivery" at bounding box center [1091, 23] width 117 height 33
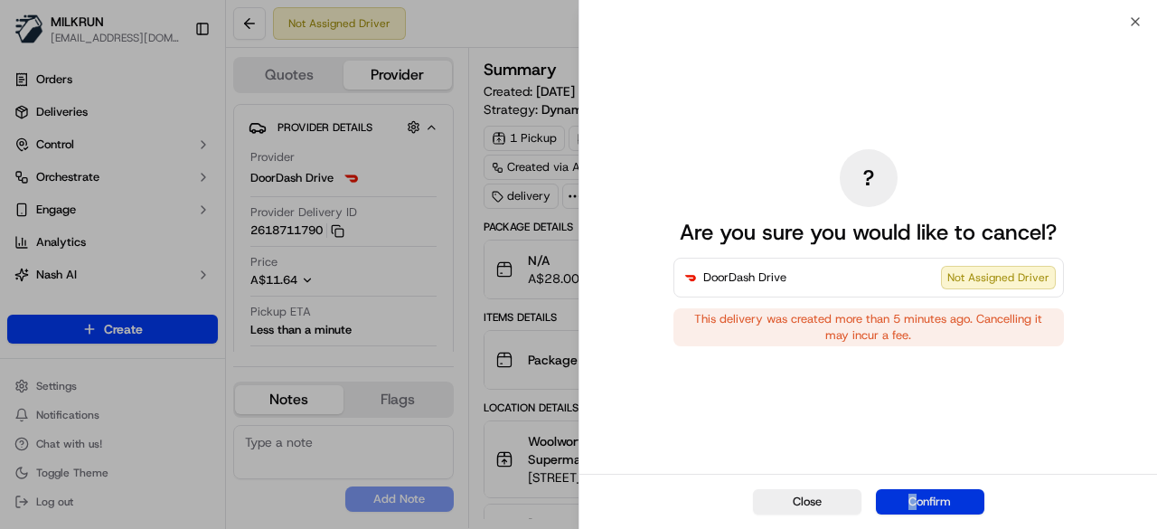
click at [913, 487] on div "Close Confirm" at bounding box center [868, 501] width 578 height 55
click at [929, 498] on button "Confirm" at bounding box center [930, 501] width 108 height 25
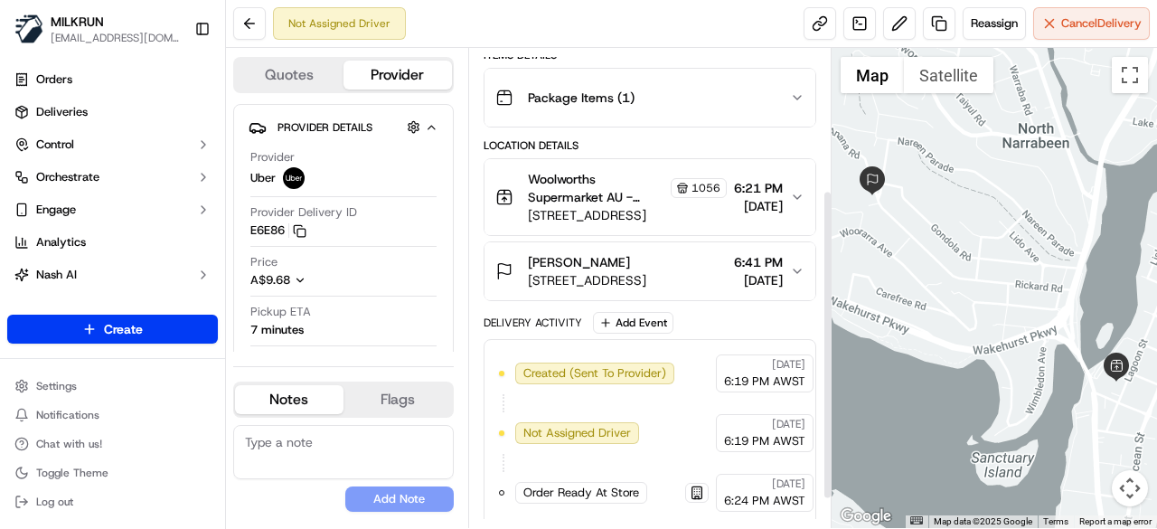
scroll to position [263, 0]
click at [646, 277] on span "[STREET_ADDRESS]" at bounding box center [587, 279] width 118 height 18
